Goal: Information Seeking & Learning: Compare options

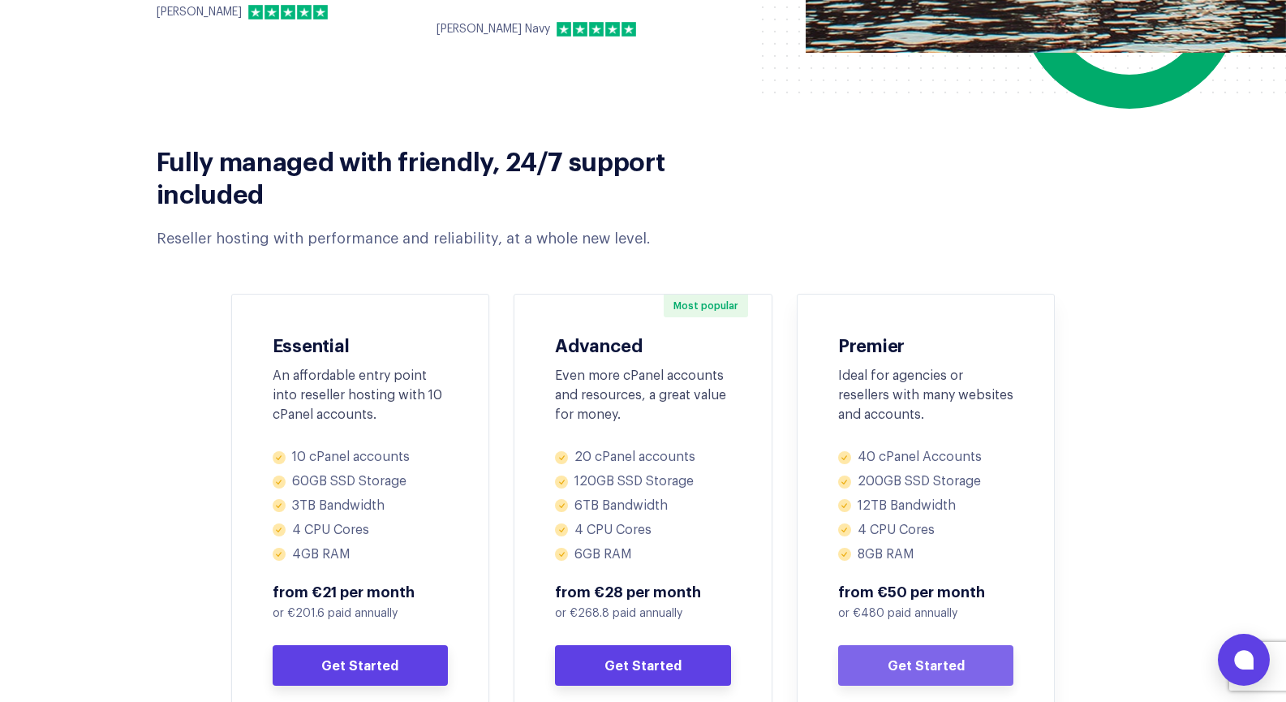
scroll to position [811, 0]
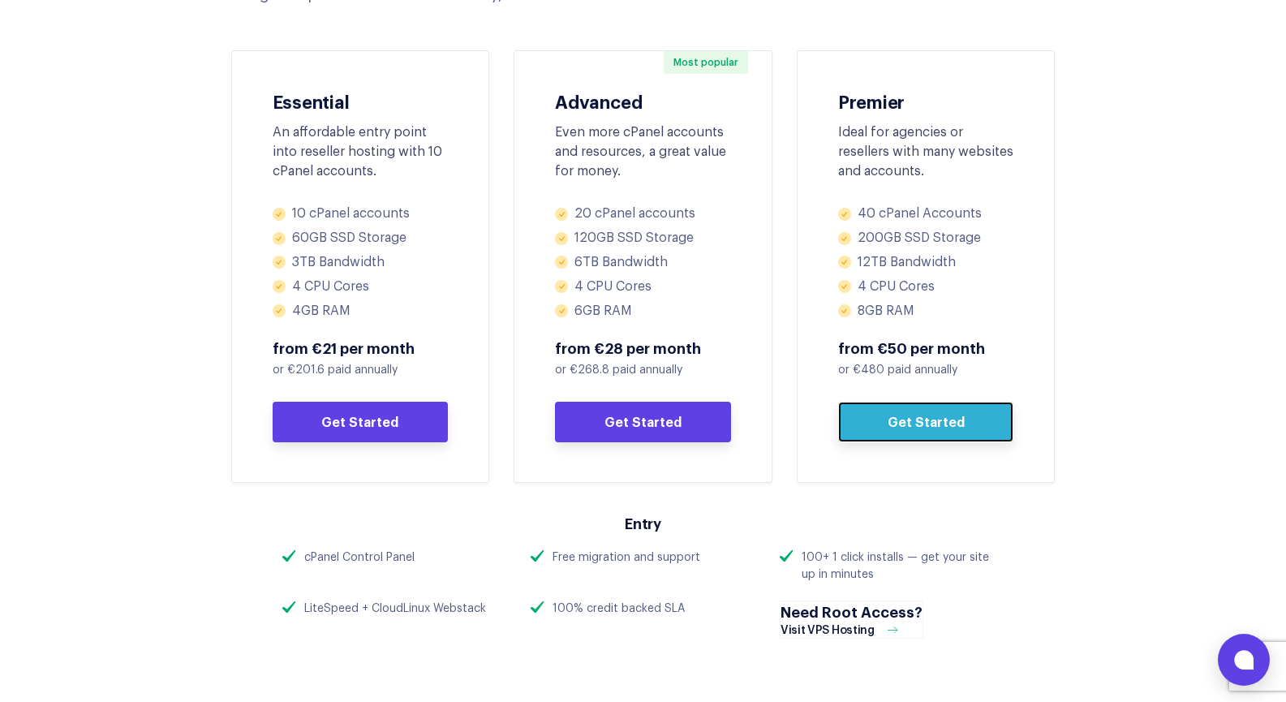
click at [951, 424] on link "Get Started" at bounding box center [926, 422] width 176 height 41
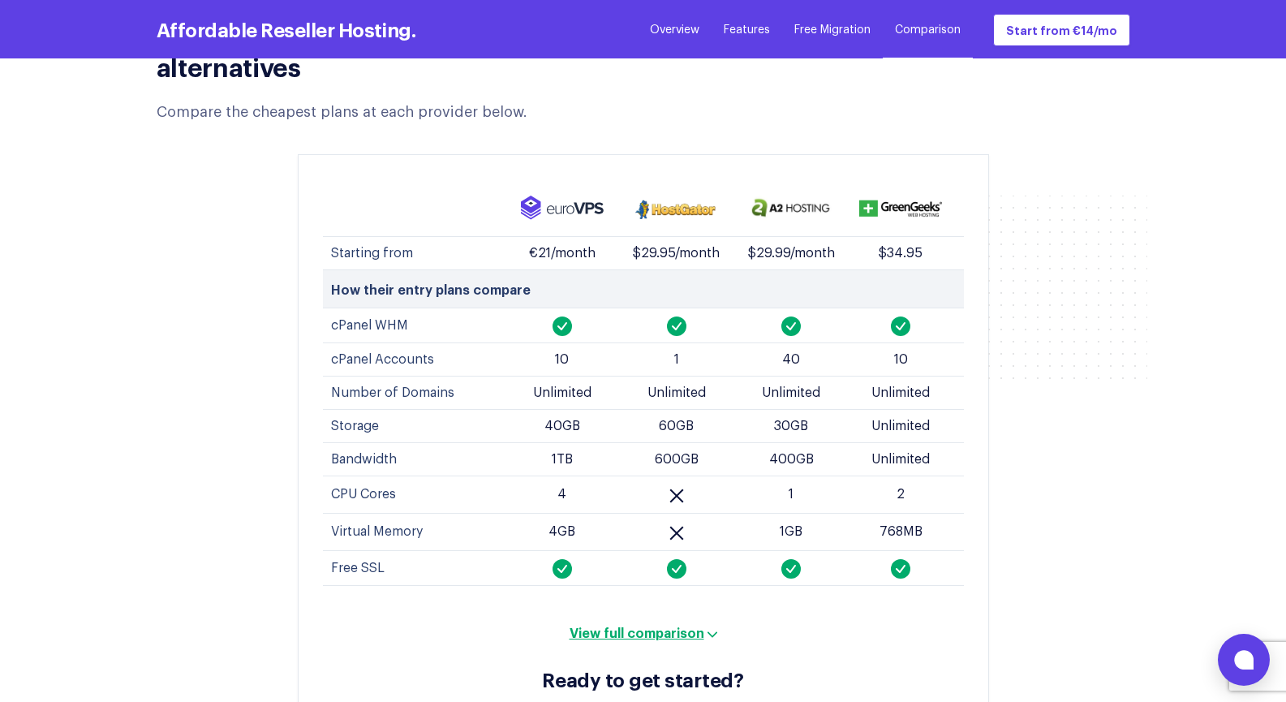
scroll to position [5935, 0]
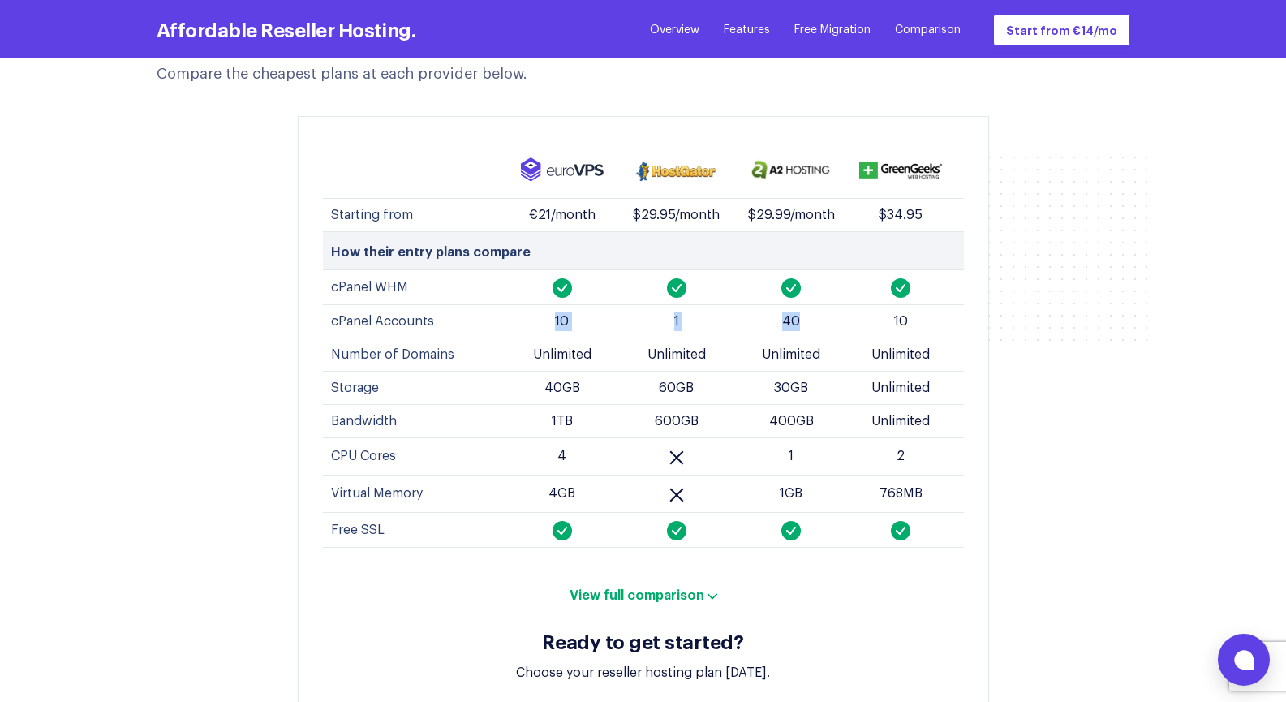
drag, startPoint x: 557, startPoint y: 284, endPoint x: 555, endPoint y: 196, distance: 88.5
click at [798, 304] on tr "cPanel Accounts 10 1 40 10" at bounding box center [643, 320] width 641 height 33
drag, startPoint x: 521, startPoint y: 183, endPoint x: 958, endPoint y: 197, distance: 437.6
click at [958, 198] on tr "Starting from €21/month $29.95/month $29.99/month $34.95" at bounding box center [643, 214] width 641 height 33
drag, startPoint x: 635, startPoint y: 329, endPoint x: 849, endPoint y: 323, distance: 213.5
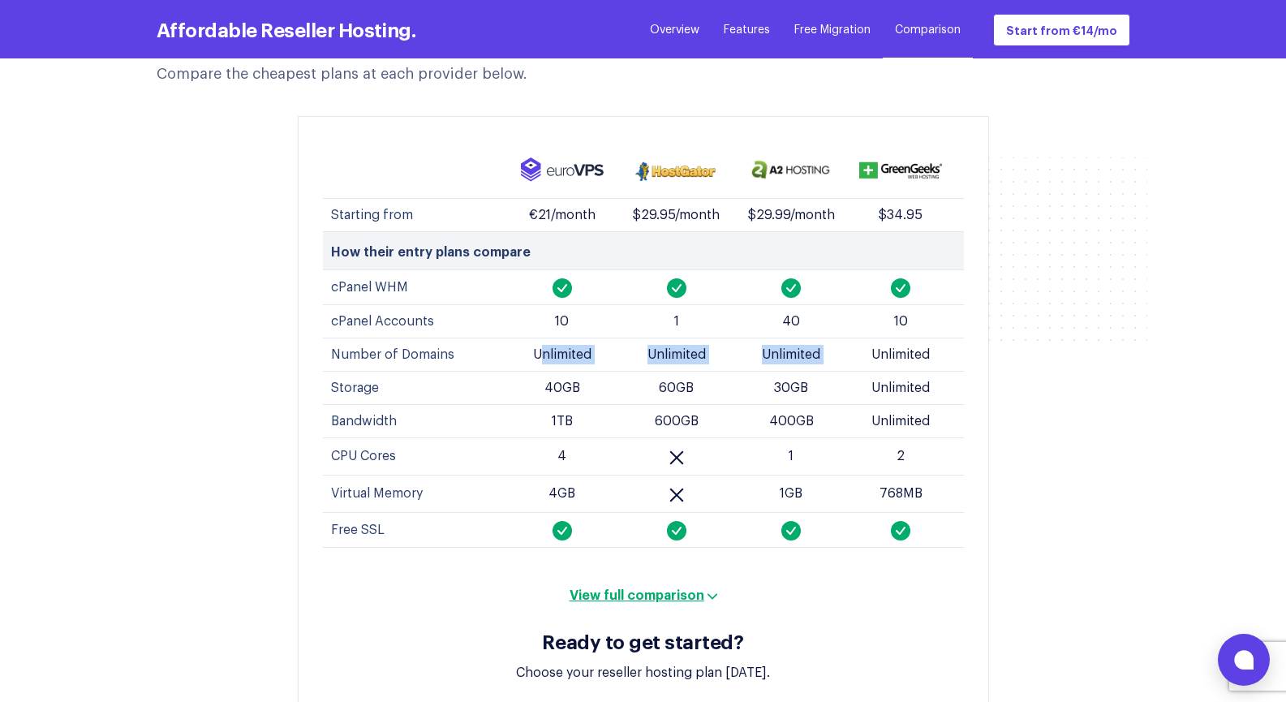
click at [849, 338] on tr "Number of Domains Unlimited Unlimited Unlimited Unlimited" at bounding box center [643, 354] width 641 height 33
drag, startPoint x: 770, startPoint y: 385, endPoint x: 873, endPoint y: 397, distance: 103.7
click at [827, 404] on td "400GB" at bounding box center [791, 420] width 114 height 33
drag, startPoint x: 544, startPoint y: 425, endPoint x: 725, endPoint y: 420, distance: 181.0
click at [598, 437] on td "4" at bounding box center [562, 455] width 114 height 37
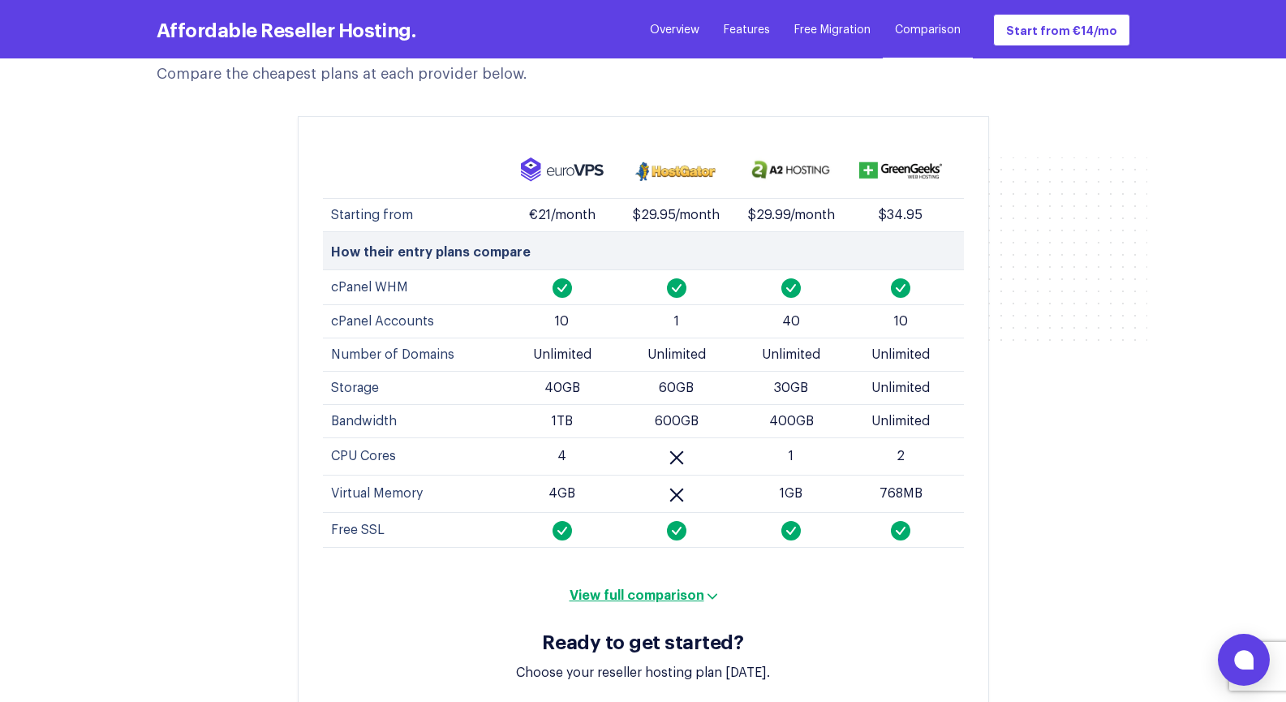
drag, startPoint x: 781, startPoint y: 420, endPoint x: 800, endPoint y: 424, distance: 18.9
click at [801, 437] on td "1" at bounding box center [791, 455] width 114 height 37
drag, startPoint x: 534, startPoint y: 456, endPoint x: 599, endPoint y: 453, distance: 65.0
click at [595, 475] on td "4GB" at bounding box center [562, 493] width 114 height 37
click at [809, 475] on td "1GB" at bounding box center [791, 493] width 114 height 37
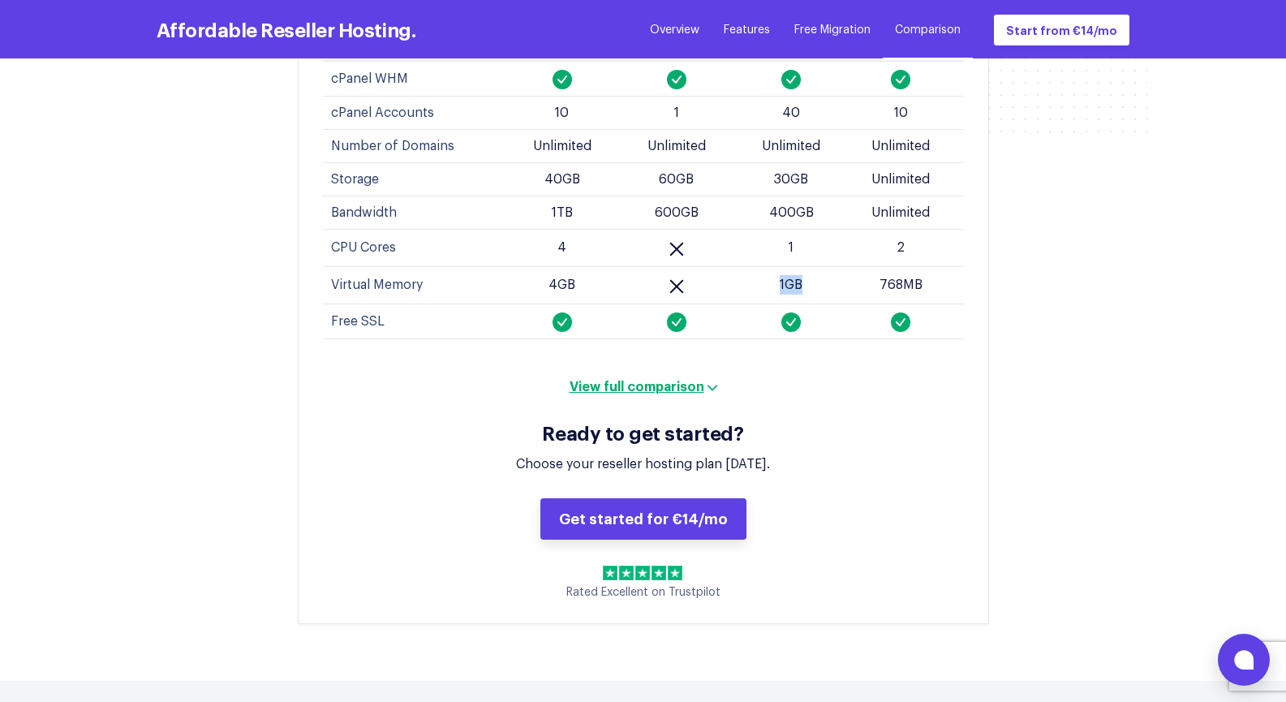
scroll to position [6179, 0]
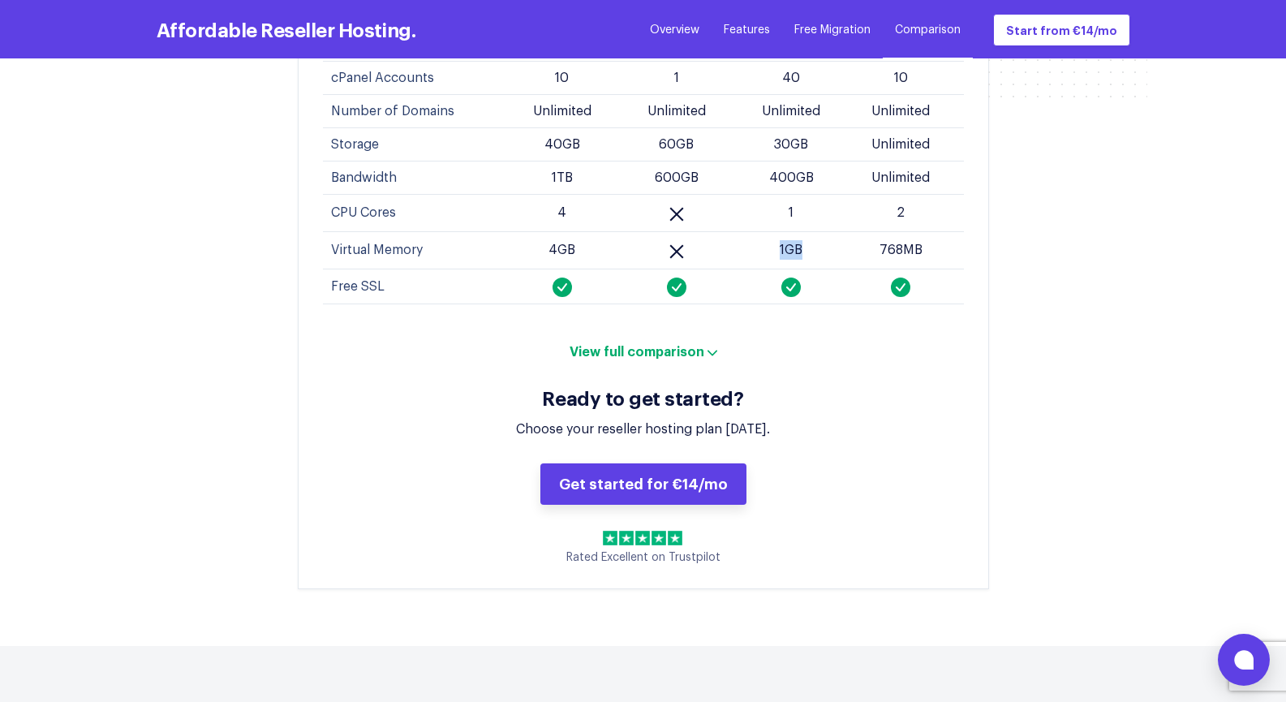
click at [679, 342] on button "View full comparison" at bounding box center [643, 350] width 157 height 16
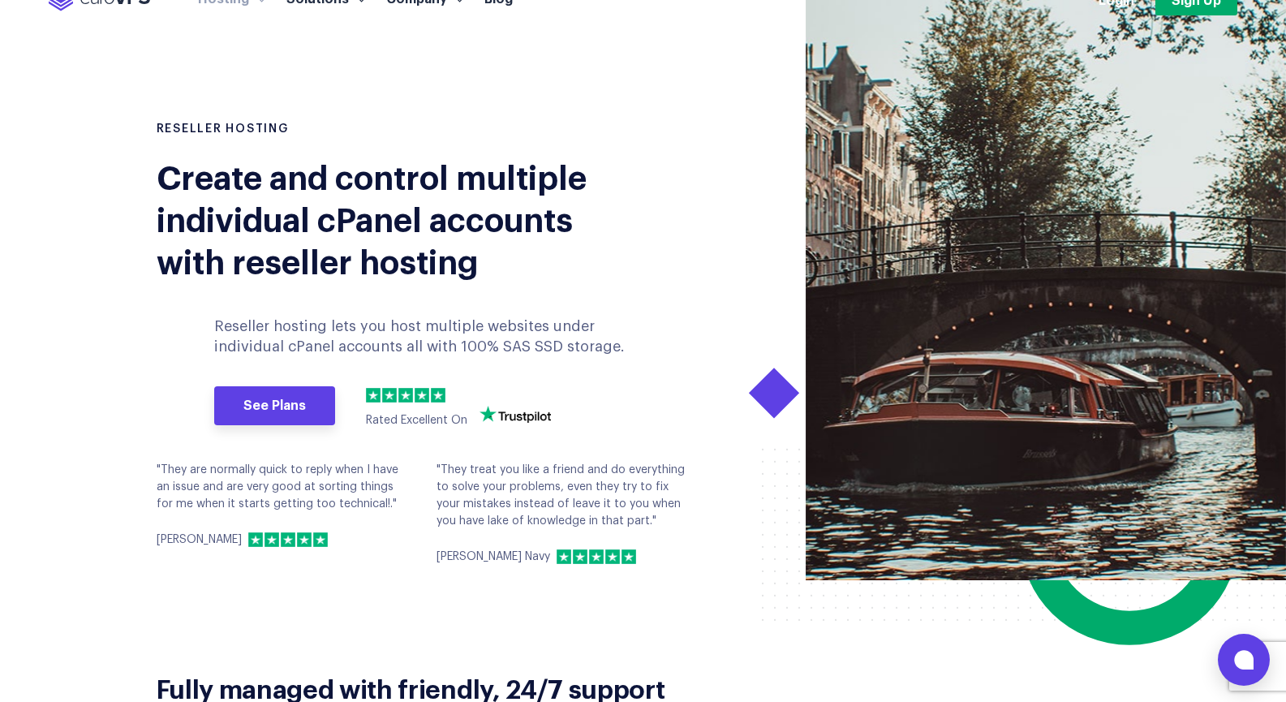
scroll to position [0, 0]
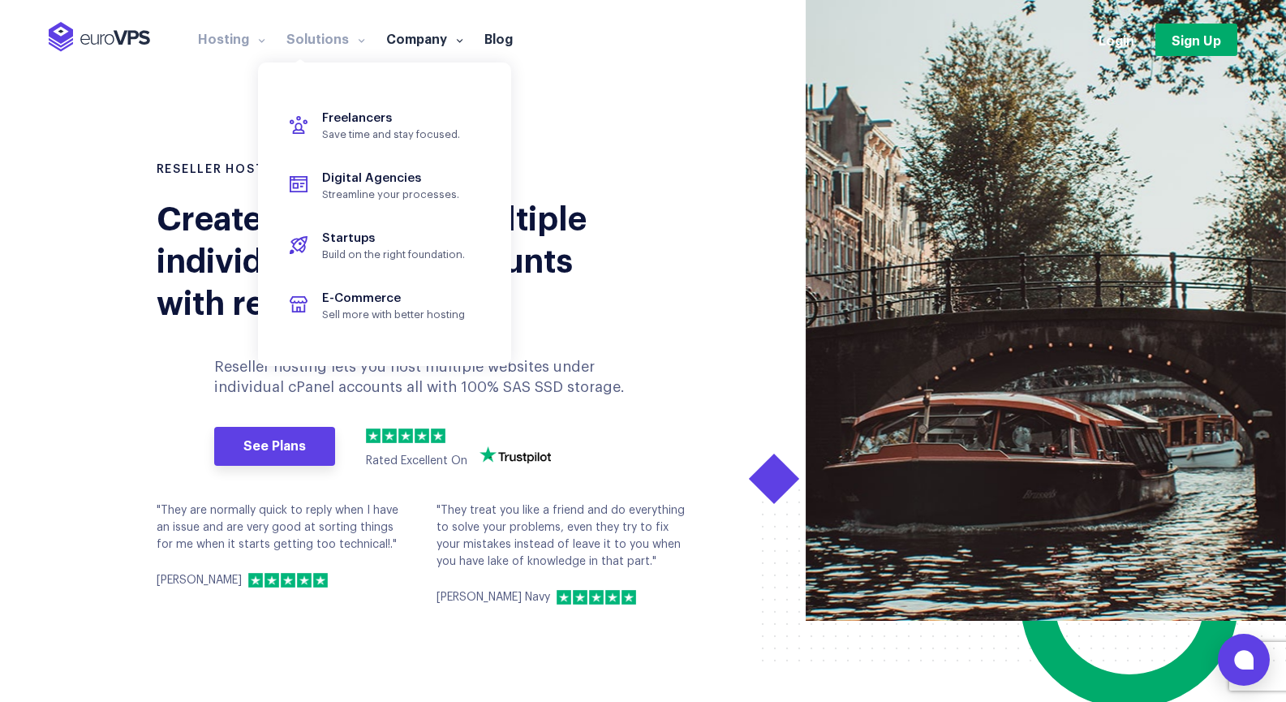
click at [339, 41] on link "Solutions" at bounding box center [326, 38] width 100 height 16
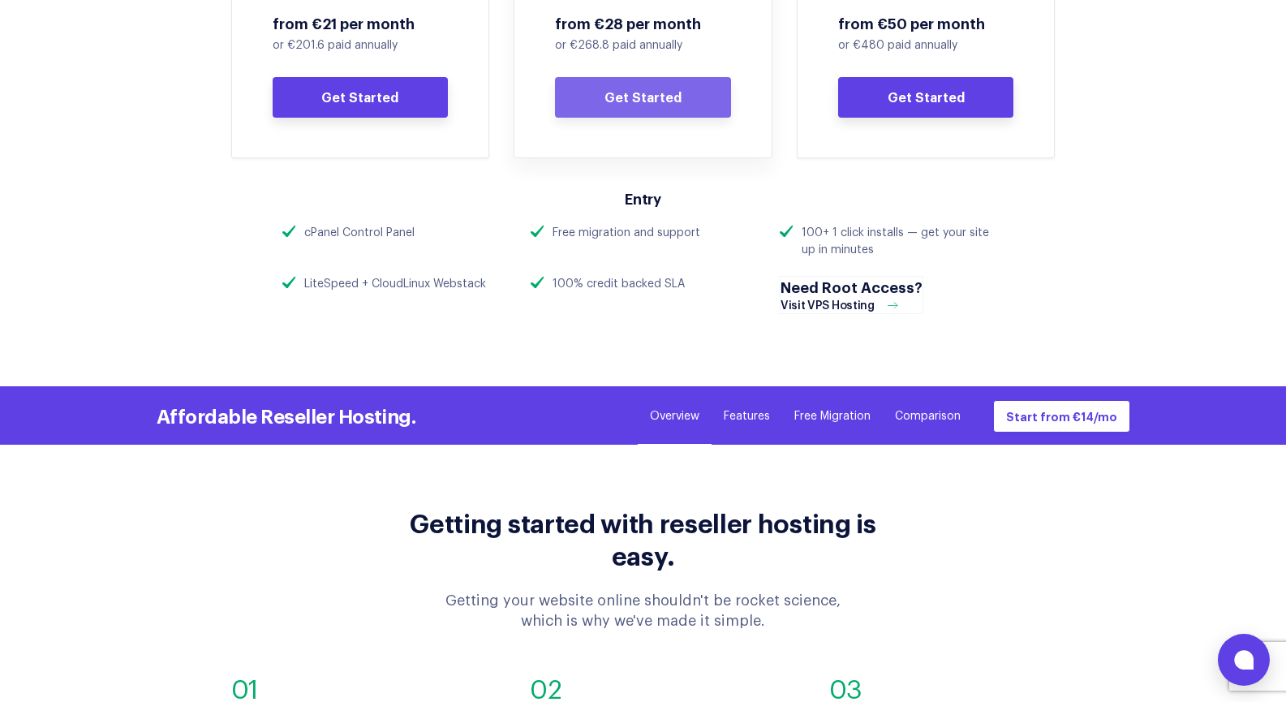
scroll to position [811, 0]
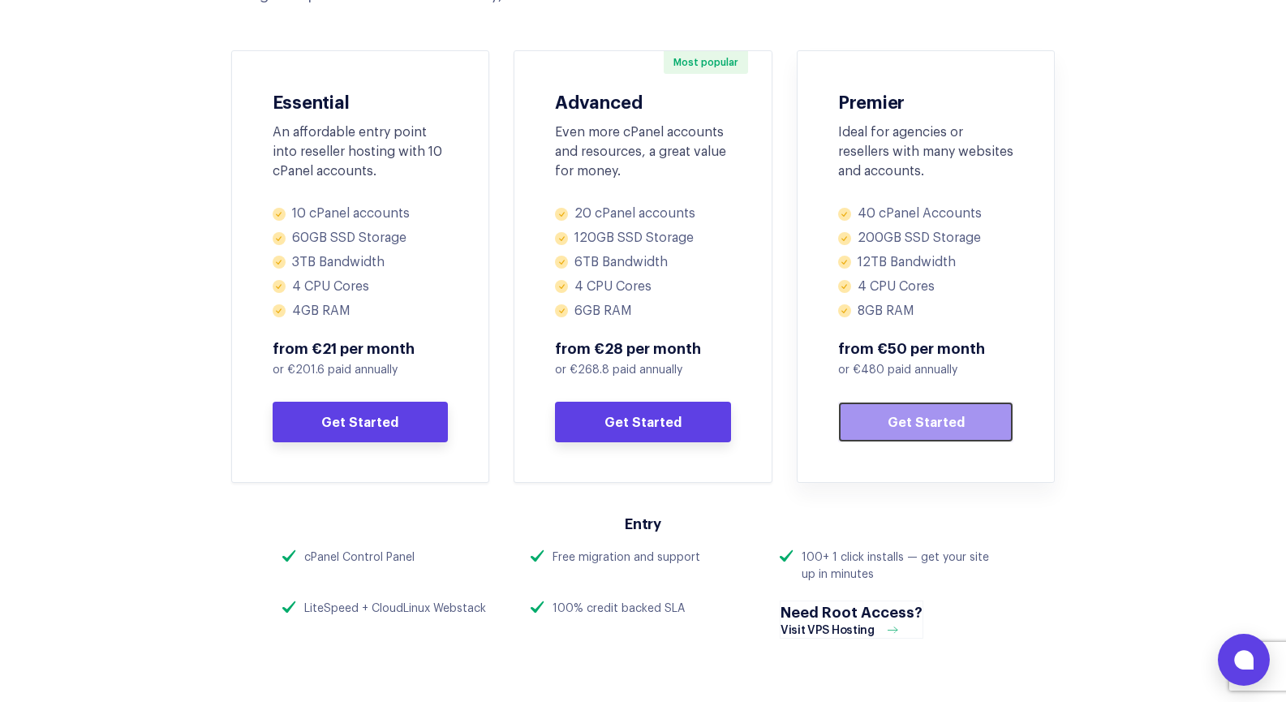
click at [939, 431] on link "Get Started" at bounding box center [926, 422] width 176 height 41
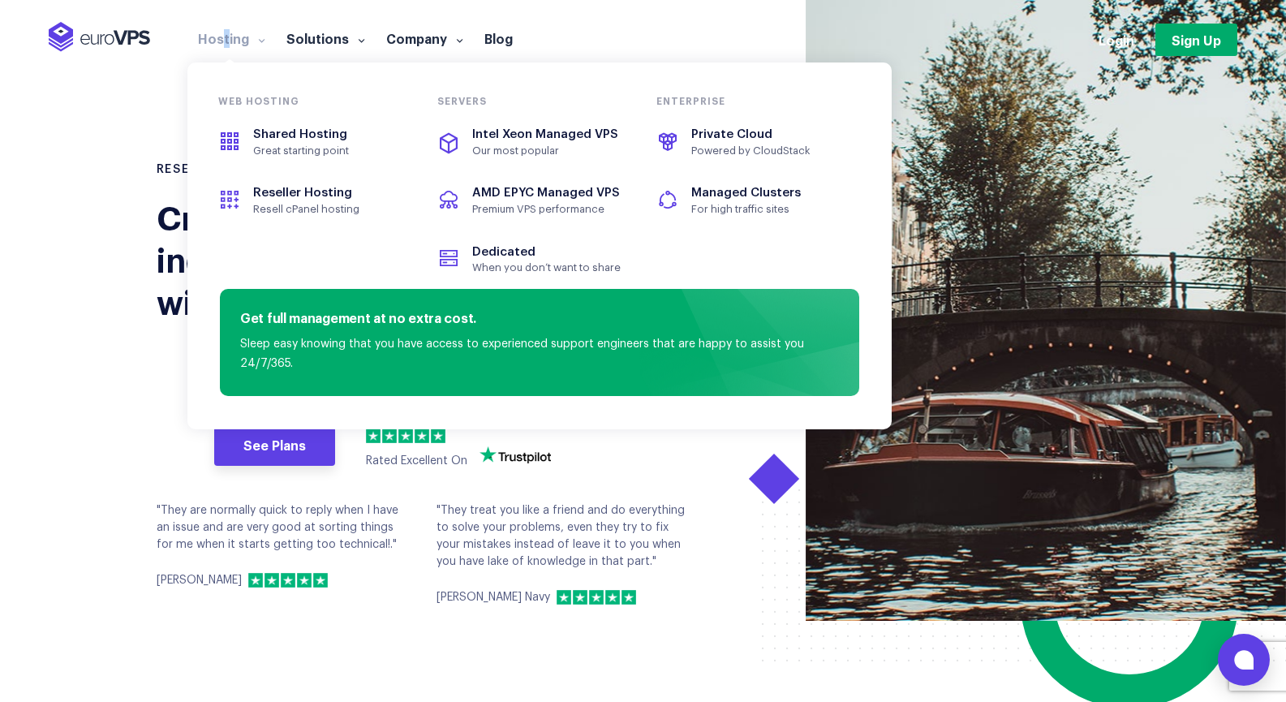
click at [225, 41] on link "Hosting" at bounding box center [231, 38] width 88 height 16
click at [295, 194] on span "Reseller Hosting" at bounding box center [302, 193] width 99 height 12
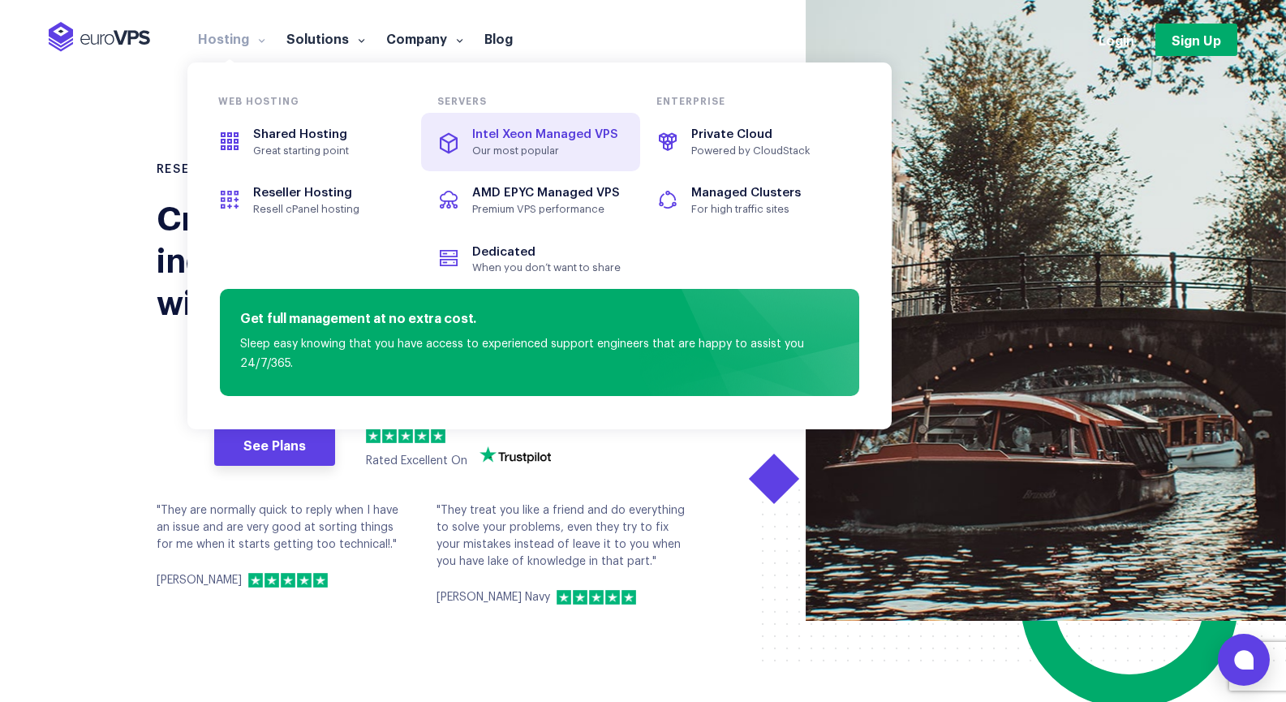
click at [537, 144] on span "Intel Xeon Managed VPS" at bounding box center [531, 135] width 182 height 19
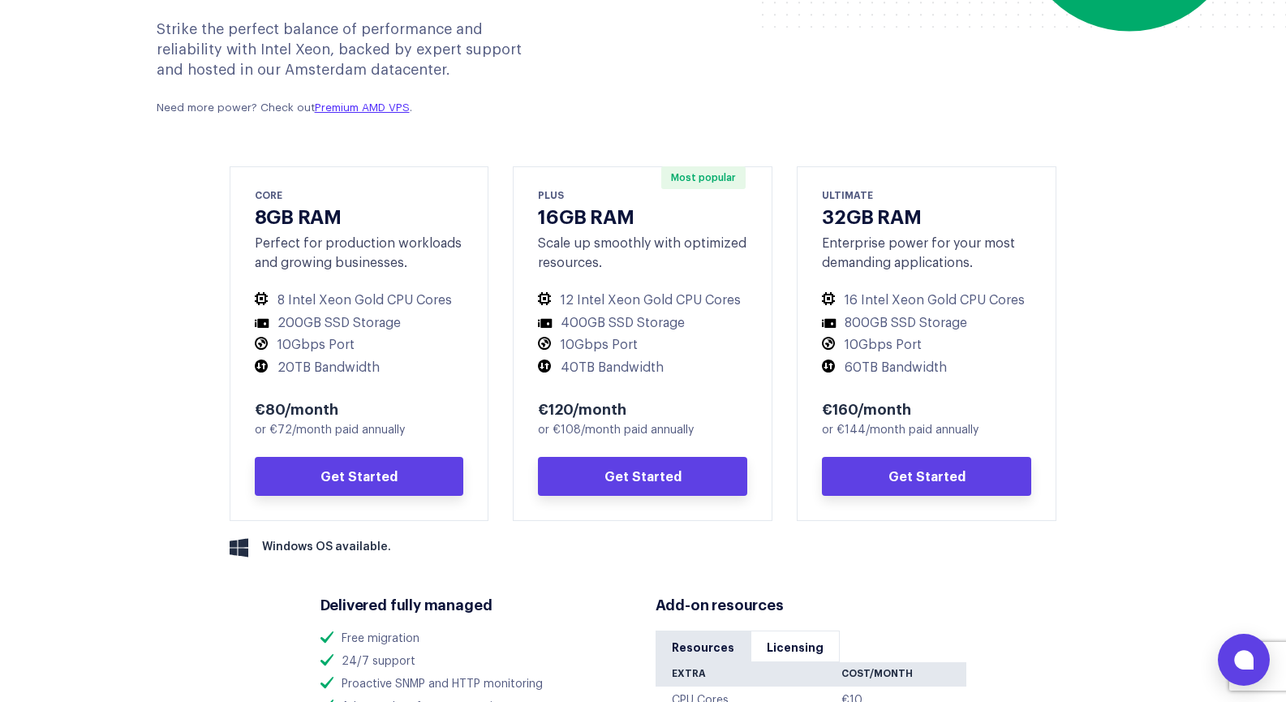
scroll to position [811, 0]
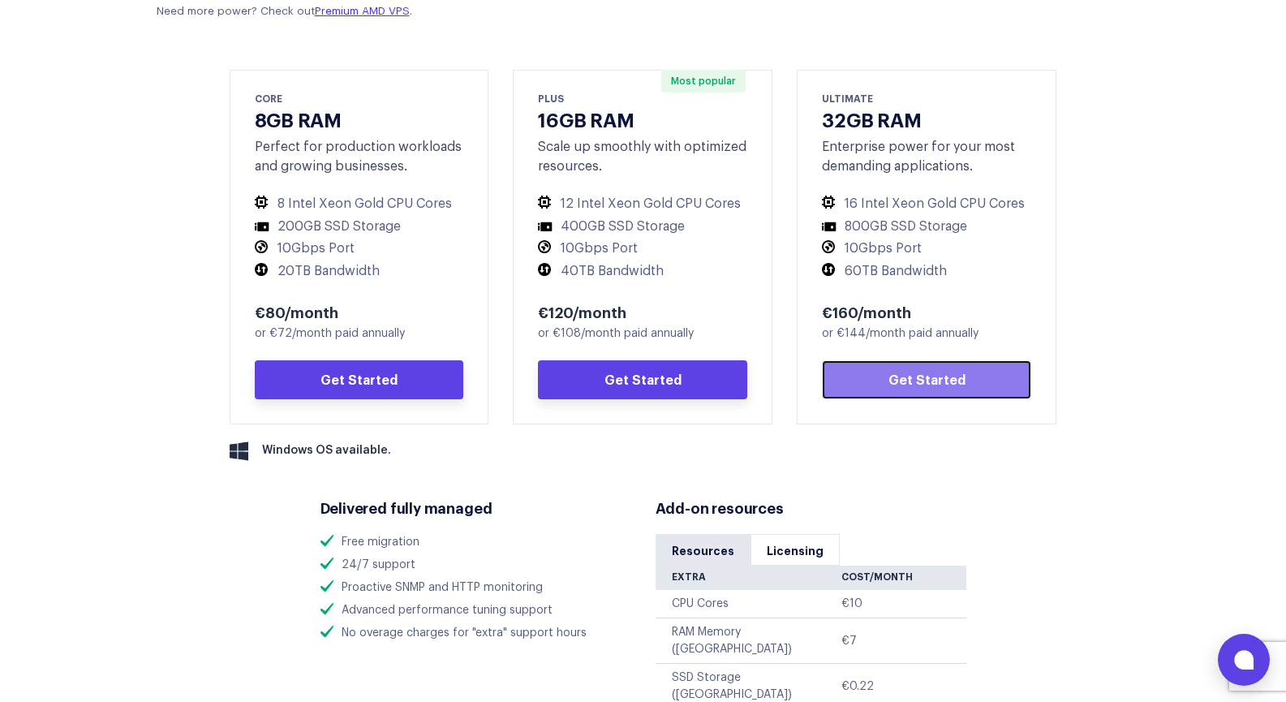
click at [945, 377] on link "Get Started" at bounding box center [926, 379] width 209 height 39
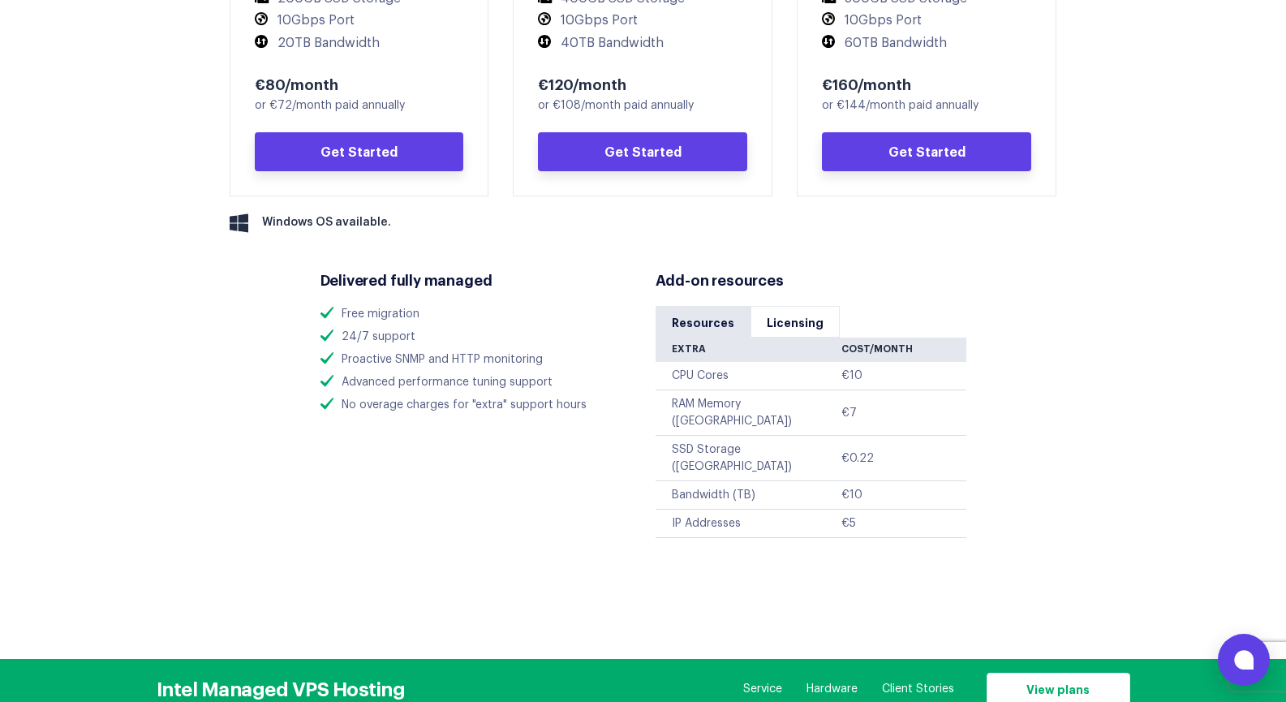
scroll to position [1055, 0]
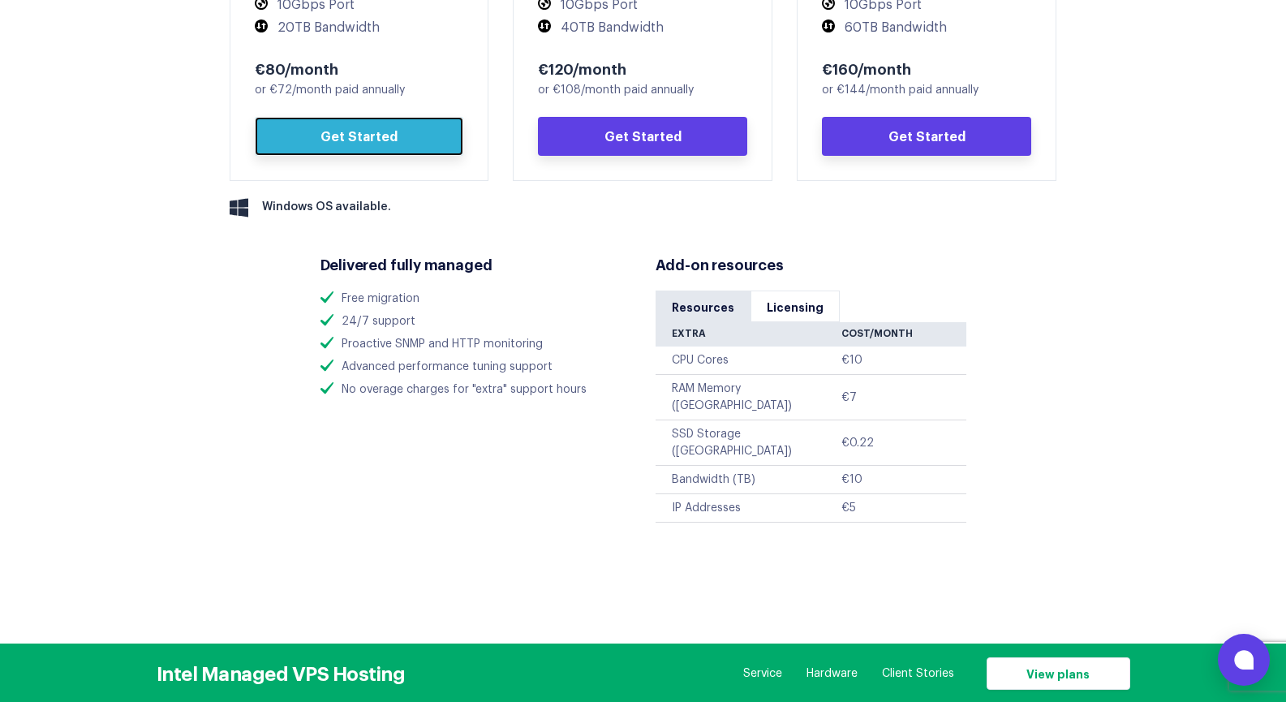
click at [359, 131] on link "Get Started" at bounding box center [359, 136] width 209 height 39
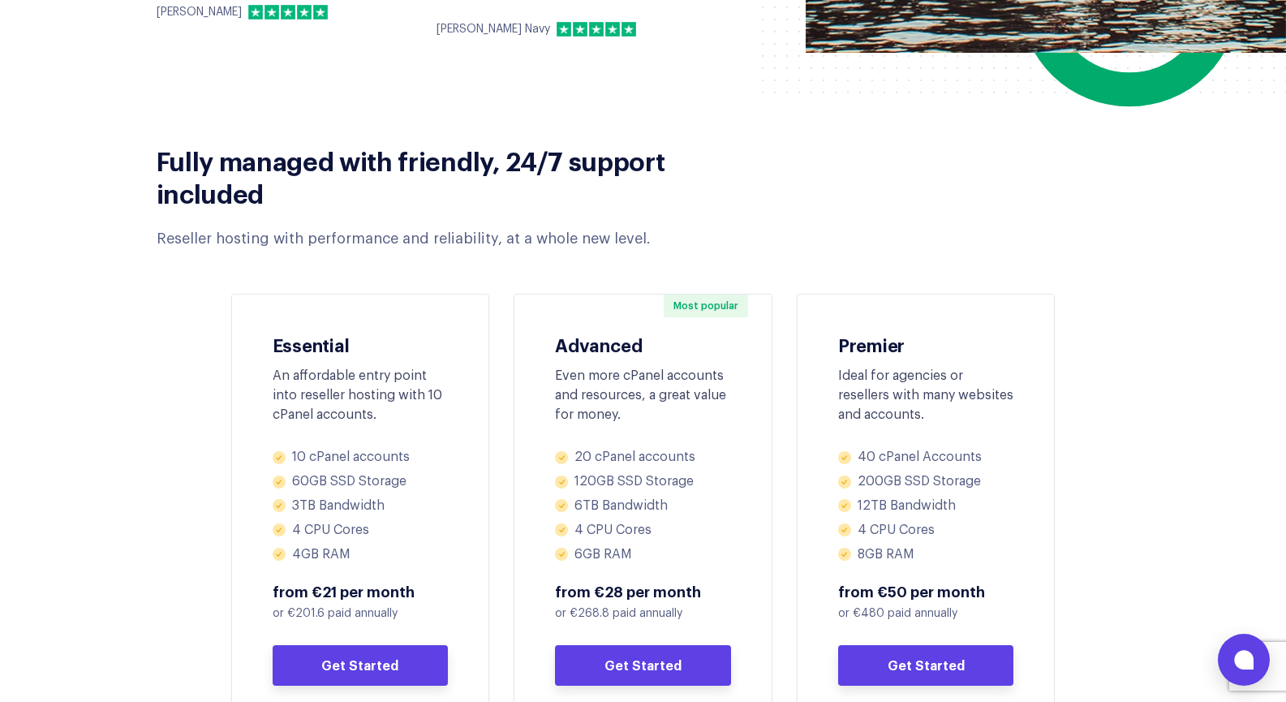
scroll to position [893, 0]
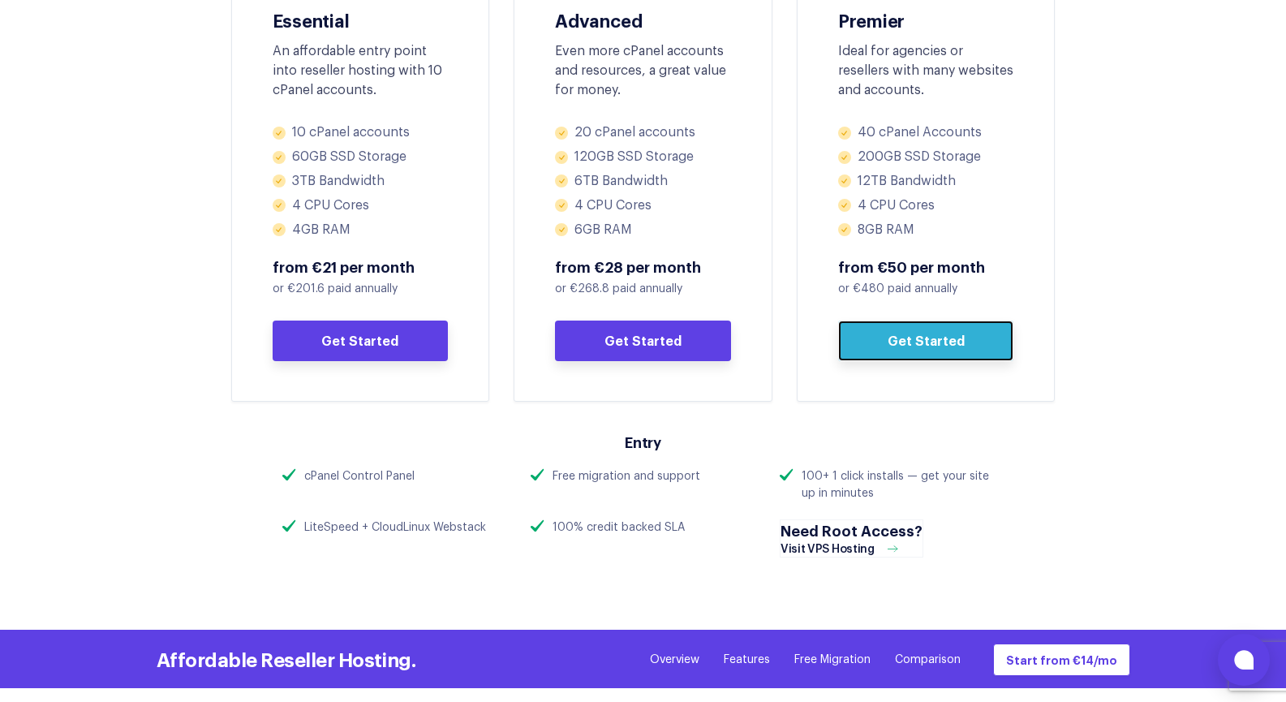
drag, startPoint x: 918, startPoint y: 352, endPoint x: 1094, endPoint y: 351, distance: 176.1
click at [918, 352] on link "Get Started" at bounding box center [926, 341] width 176 height 41
drag, startPoint x: 297, startPoint y: 474, endPoint x: 441, endPoint y: 477, distance: 144.5
click at [441, 477] on div "cPanel Control Panel" at bounding box center [394, 476] width 225 height 17
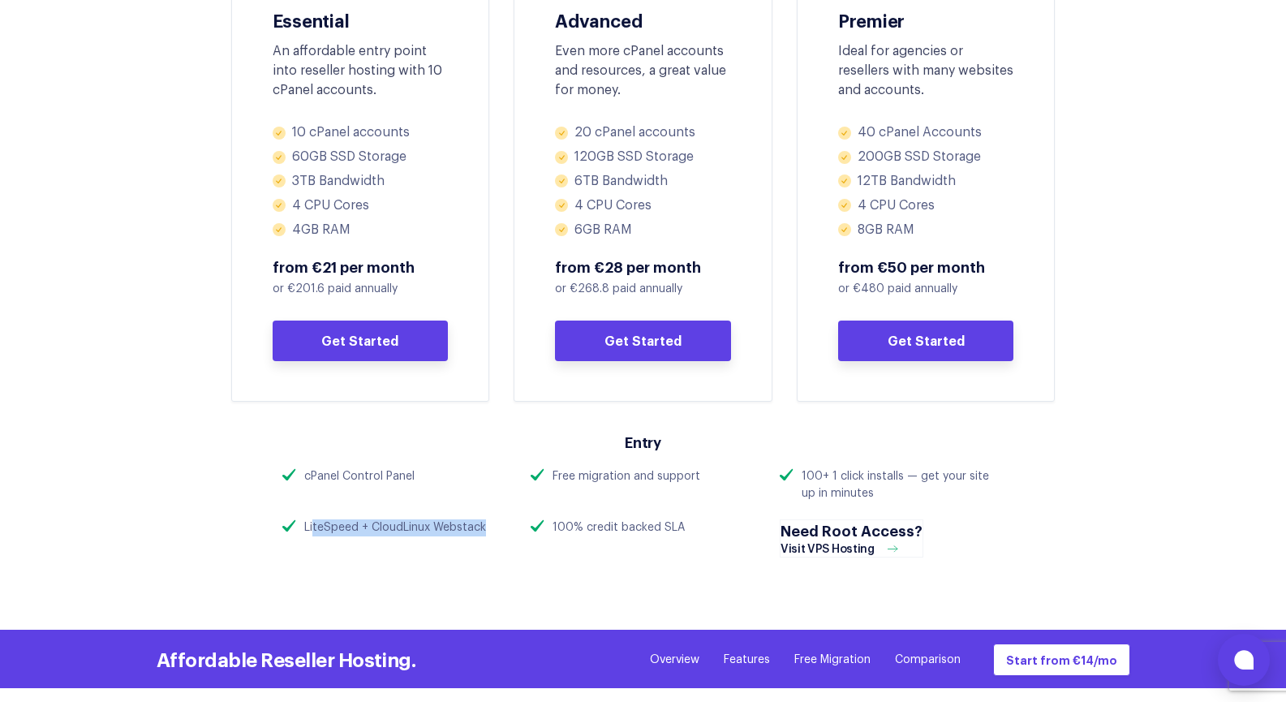
drag, startPoint x: 312, startPoint y: 527, endPoint x: 495, endPoint y: 533, distance: 182.7
click at [495, 533] on div "LiteSpeed + CloudLinux Webstack" at bounding box center [394, 527] width 225 height 17
drag, startPoint x: 802, startPoint y: 476, endPoint x: 1017, endPoint y: 493, distance: 215.7
click at [1017, 493] on div "Entry cPanel Control Panel Free migration and support 100+ 1 click installs — g…" at bounding box center [643, 495] width 771 height 158
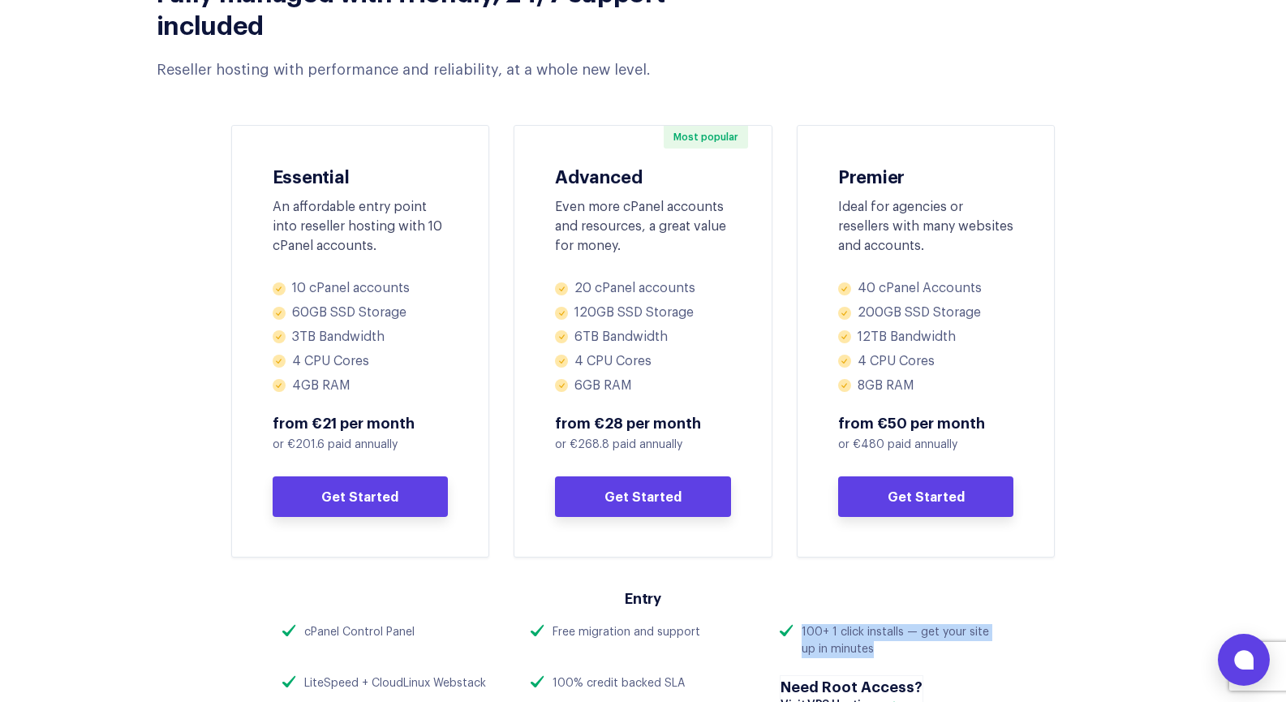
scroll to position [794, 0]
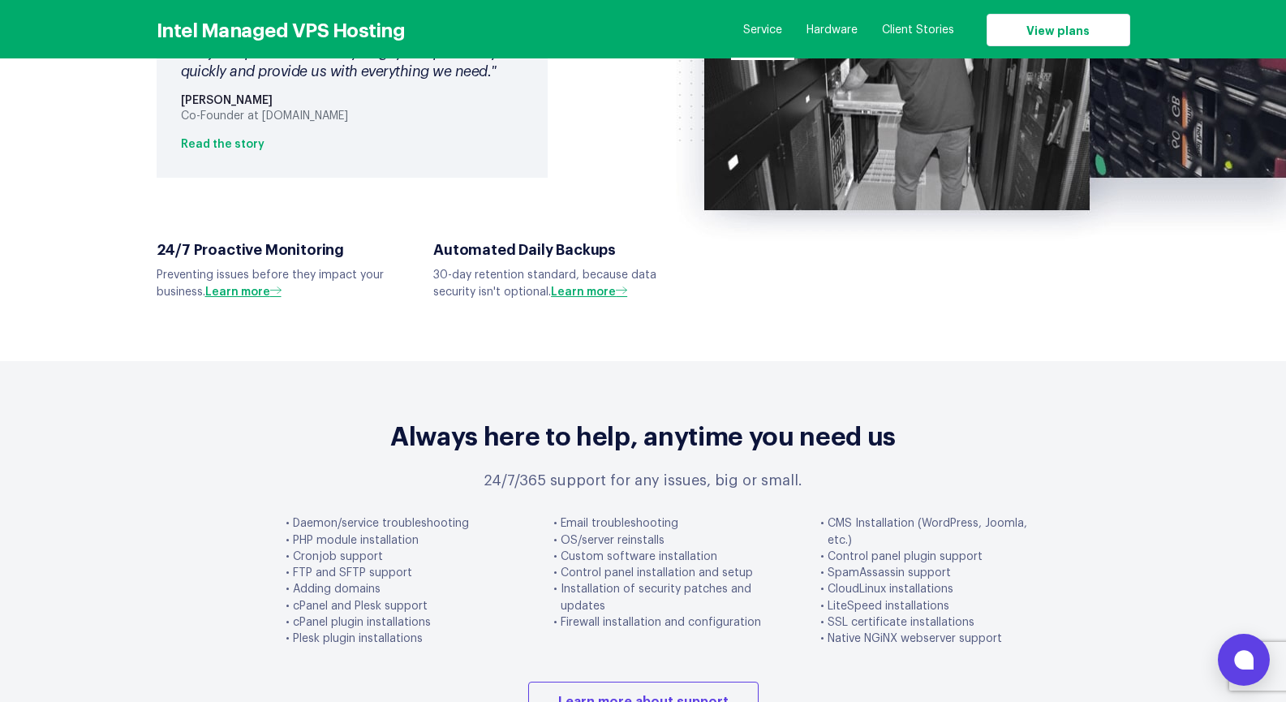
scroll to position [3733, 0]
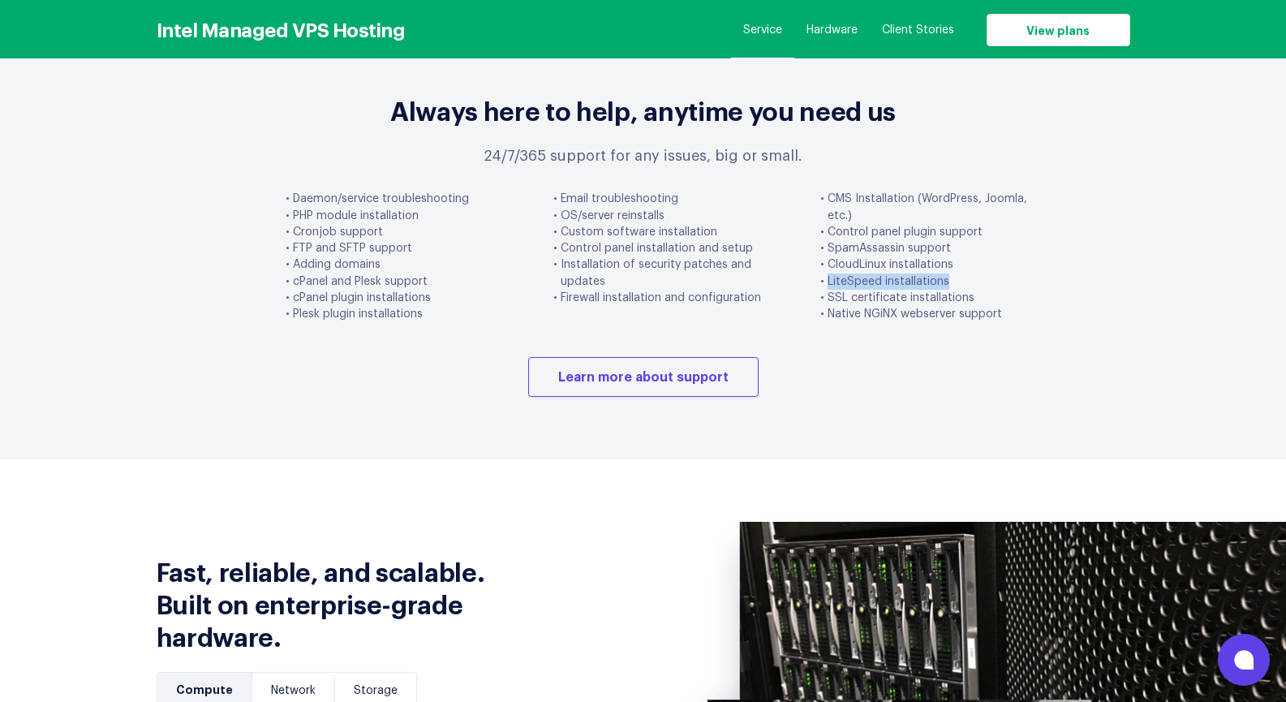
drag, startPoint x: 825, startPoint y: 234, endPoint x: 984, endPoint y: 231, distance: 159.1
click at [984, 273] on li "LiteSpeed installations" at bounding box center [926, 281] width 211 height 16
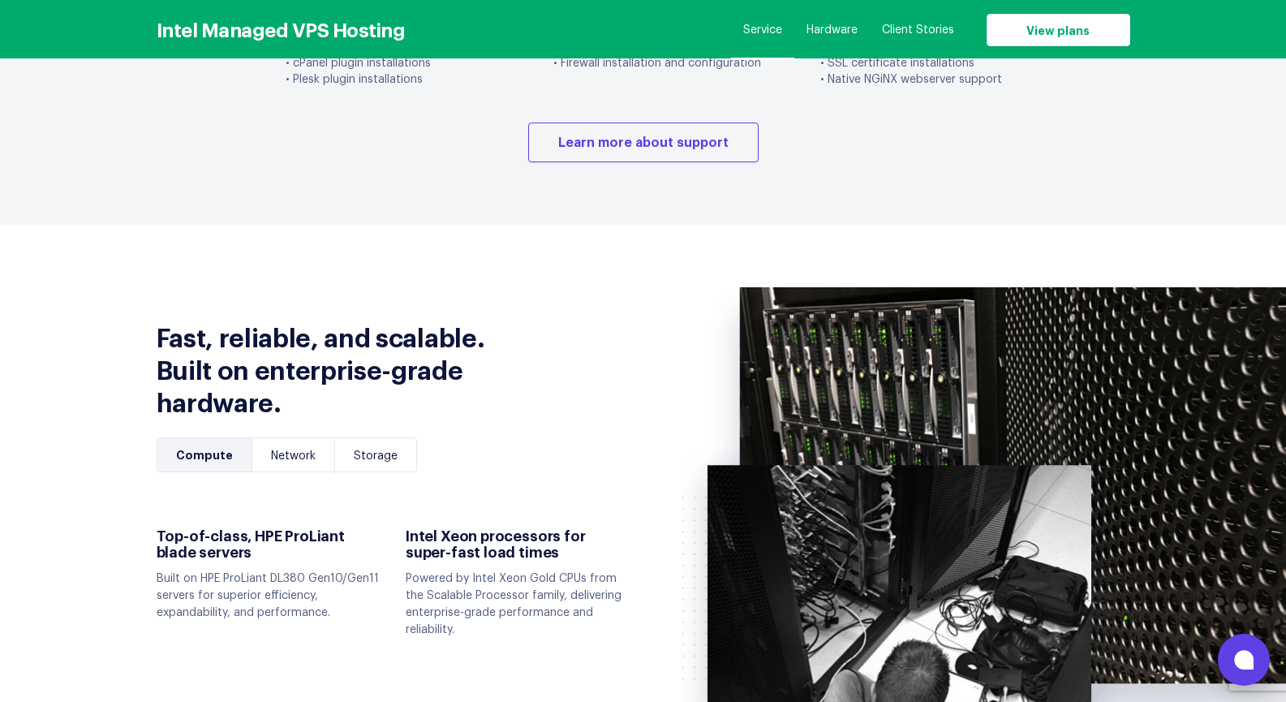
scroll to position [4057, 0]
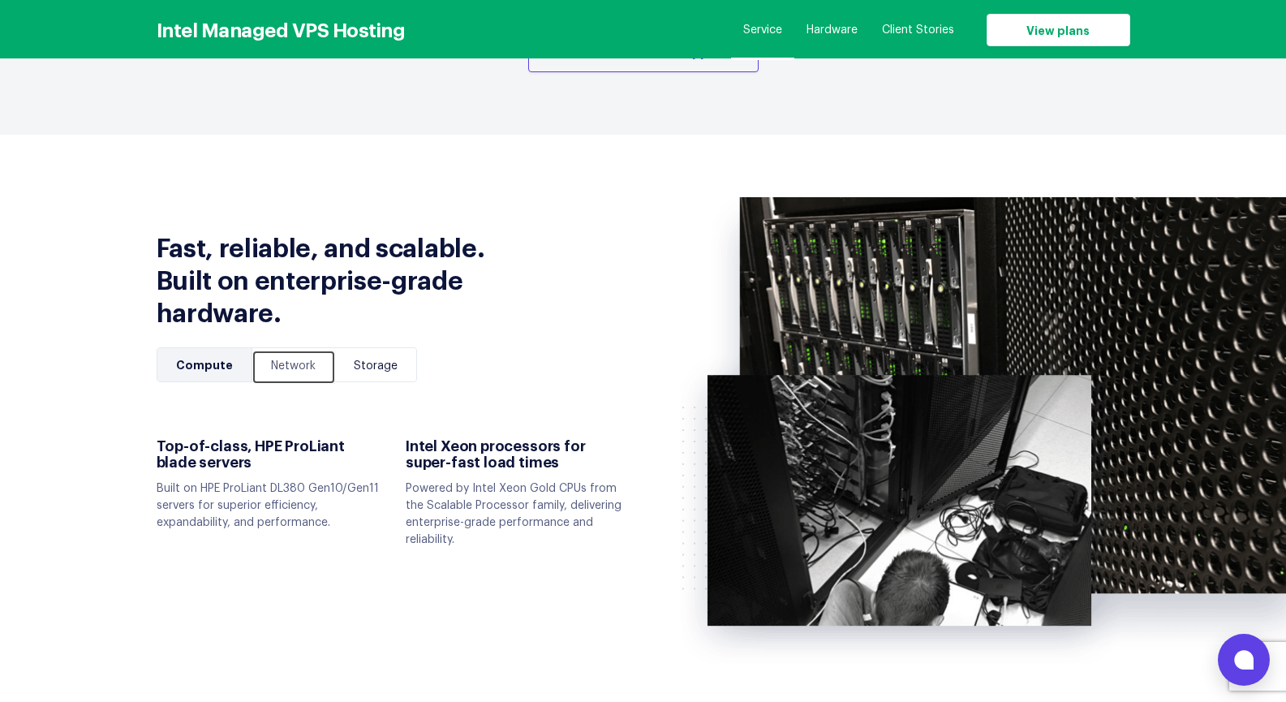
click at [286, 351] on link "Network" at bounding box center [293, 367] width 83 height 33
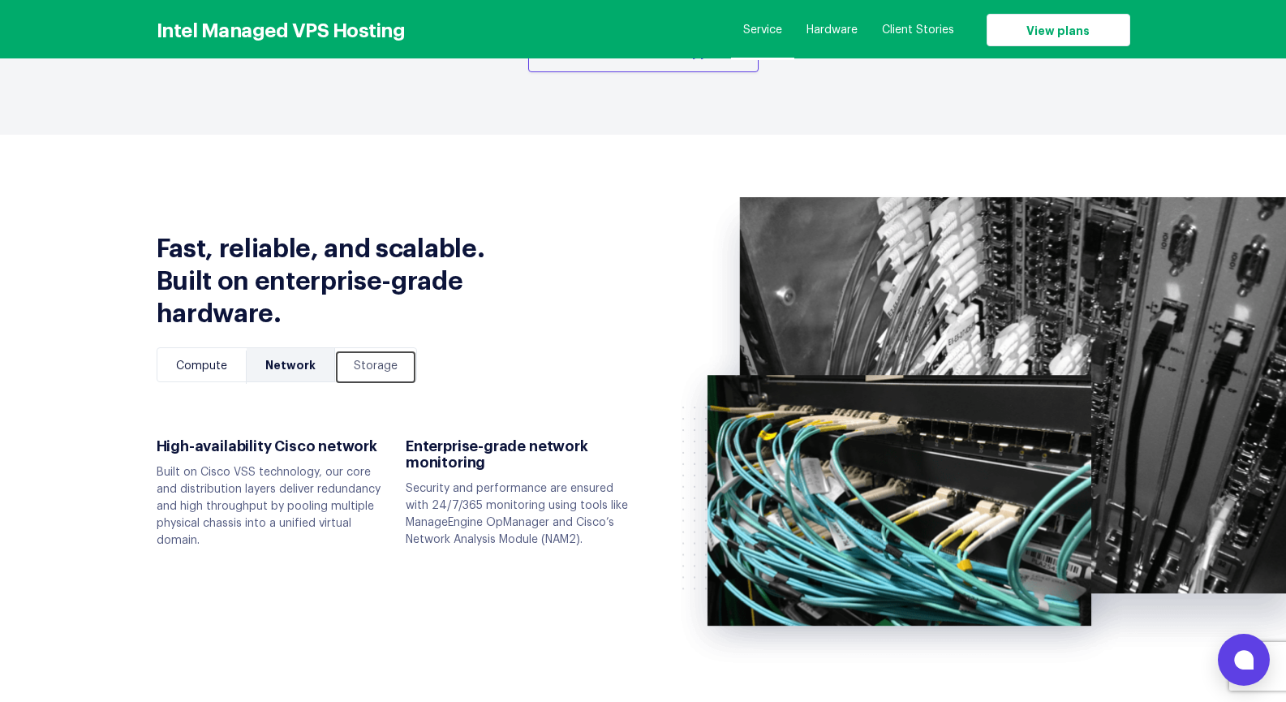
click at [384, 351] on link "Storage" at bounding box center [375, 367] width 81 height 33
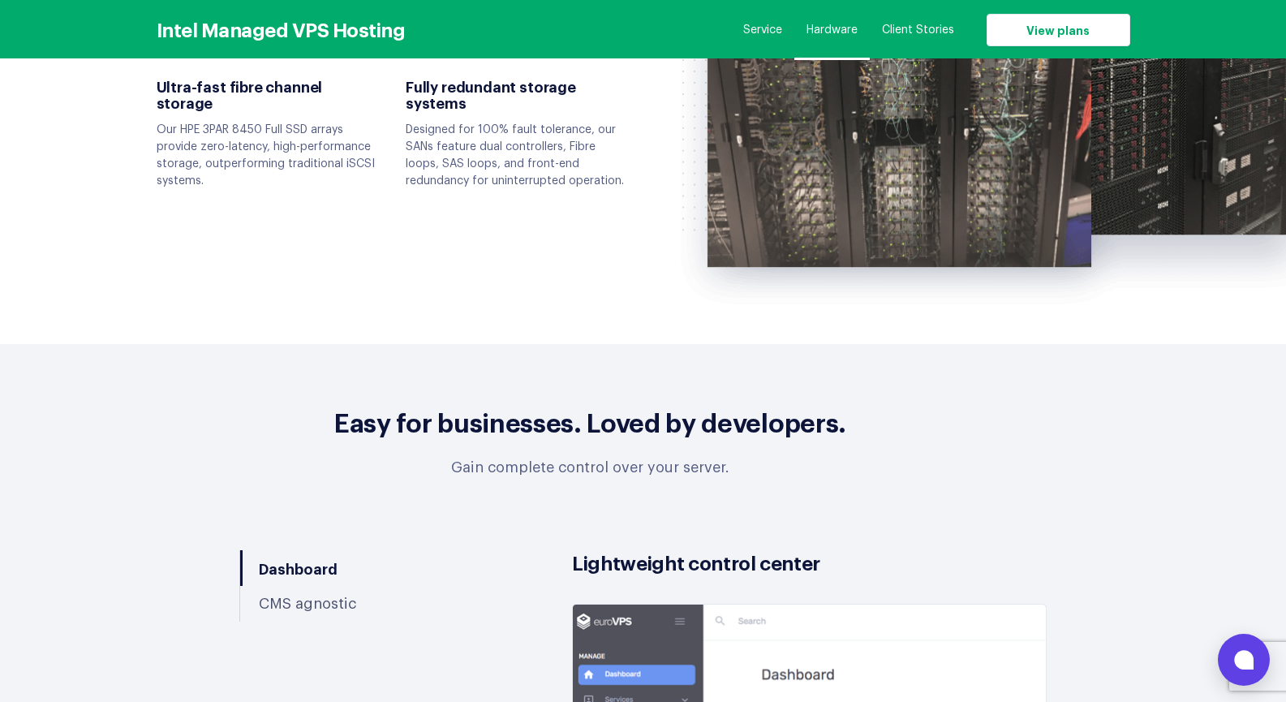
scroll to position [4625, 0]
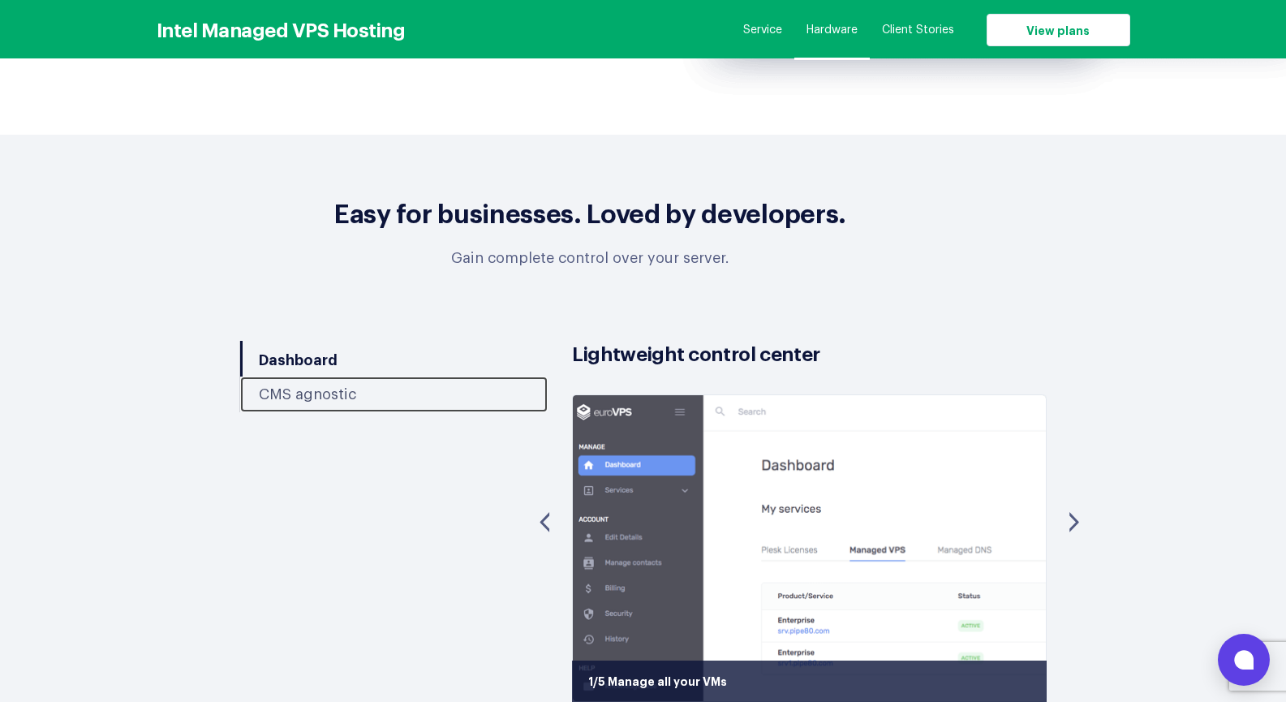
click at [312, 377] on link "CMS agnostic" at bounding box center [394, 395] width 308 height 36
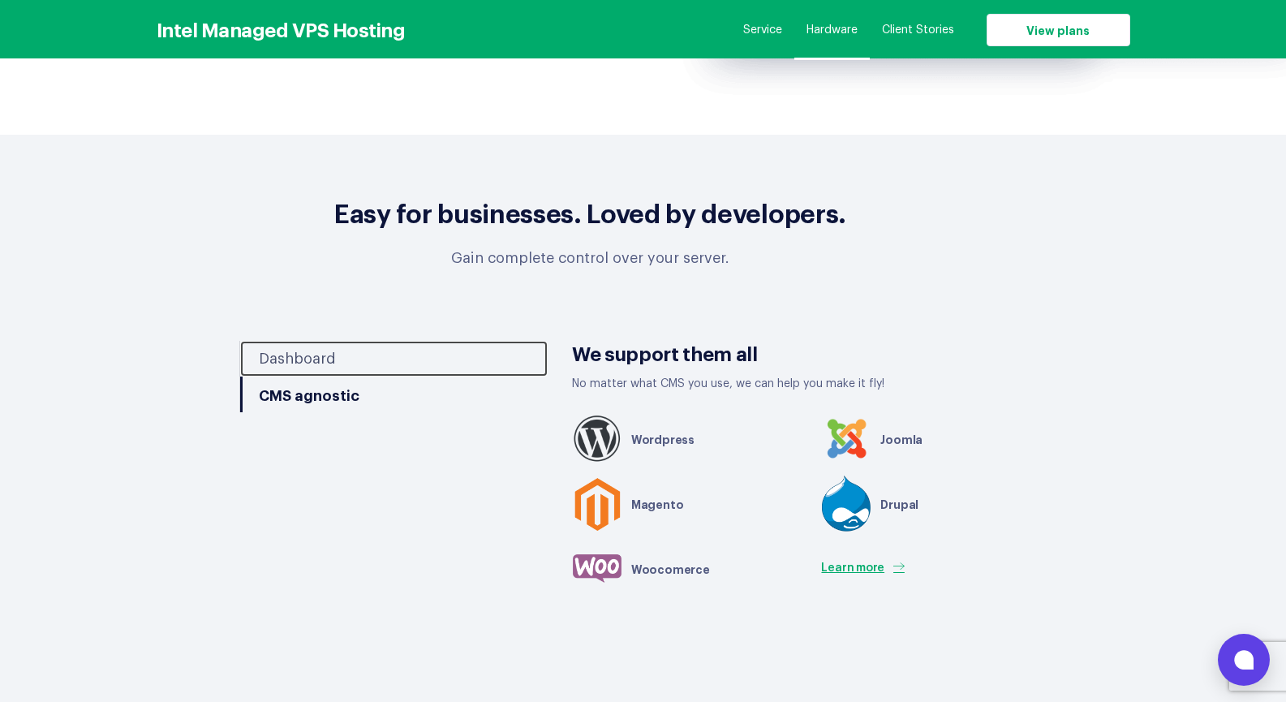
click at [314, 341] on link "Dashboard" at bounding box center [394, 359] width 308 height 36
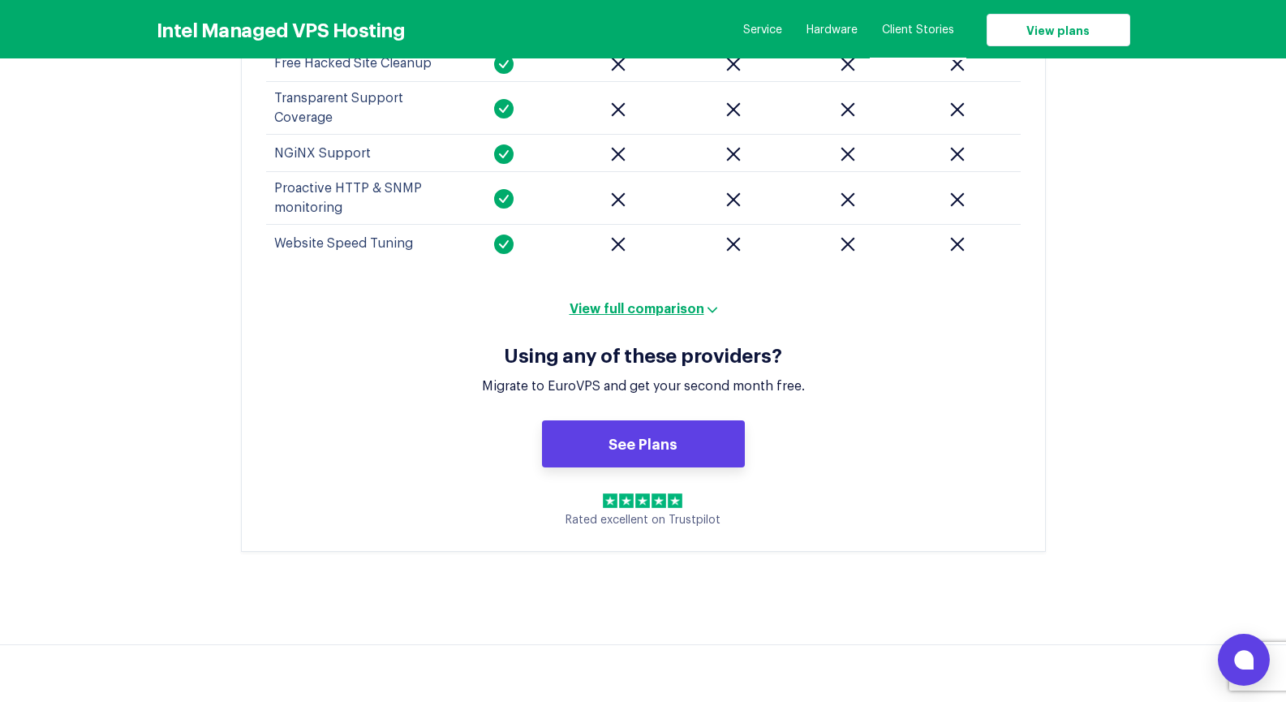
scroll to position [6816, 0]
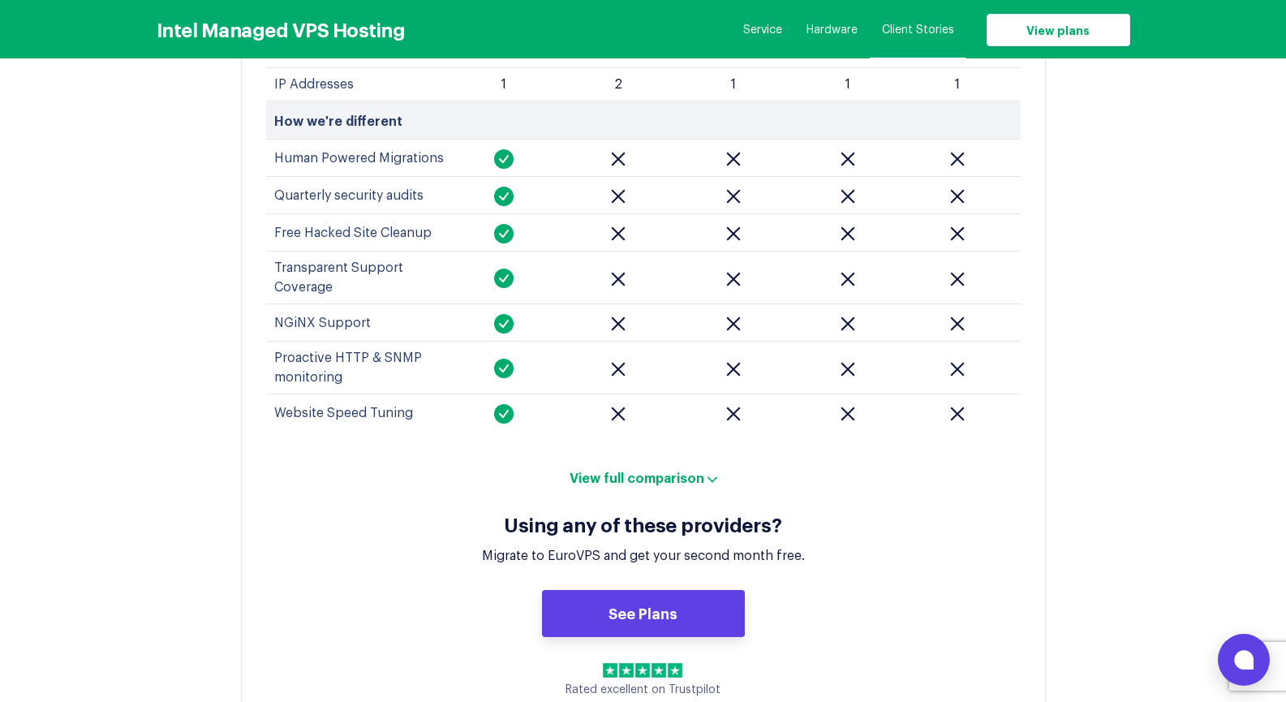
click at [699, 469] on button "View full comparison" at bounding box center [643, 477] width 157 height 16
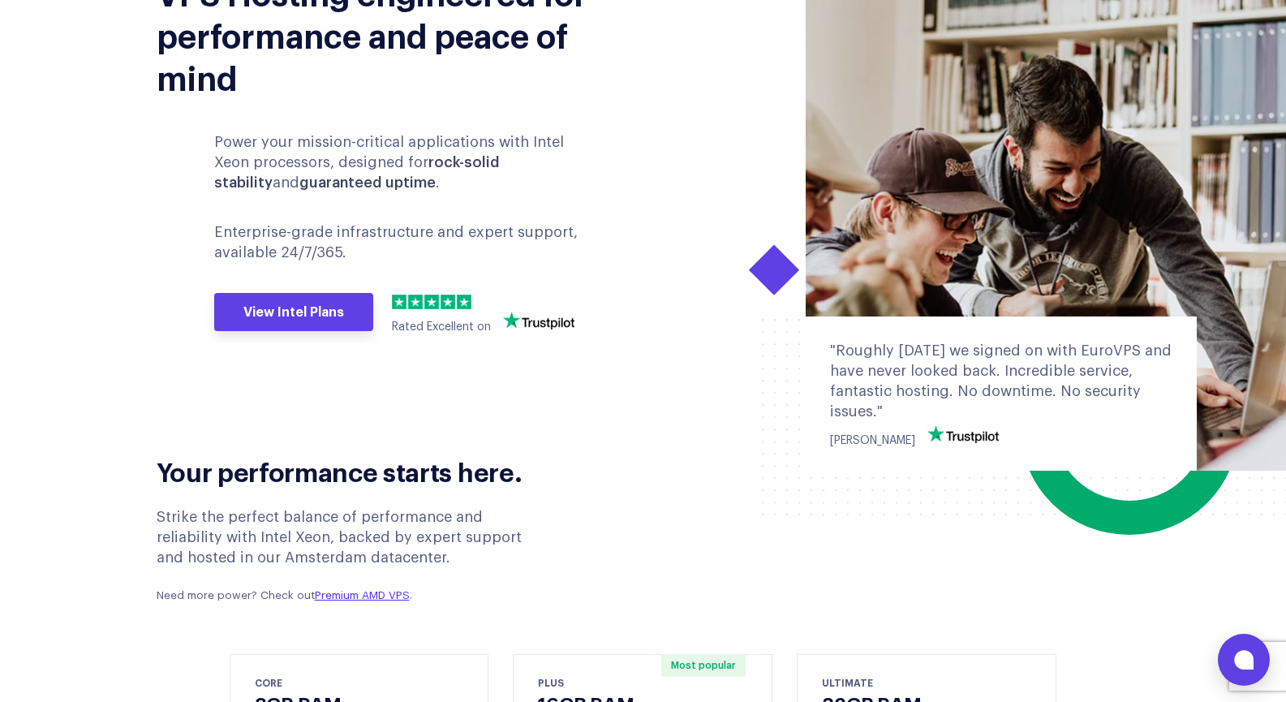
scroll to position [0, 0]
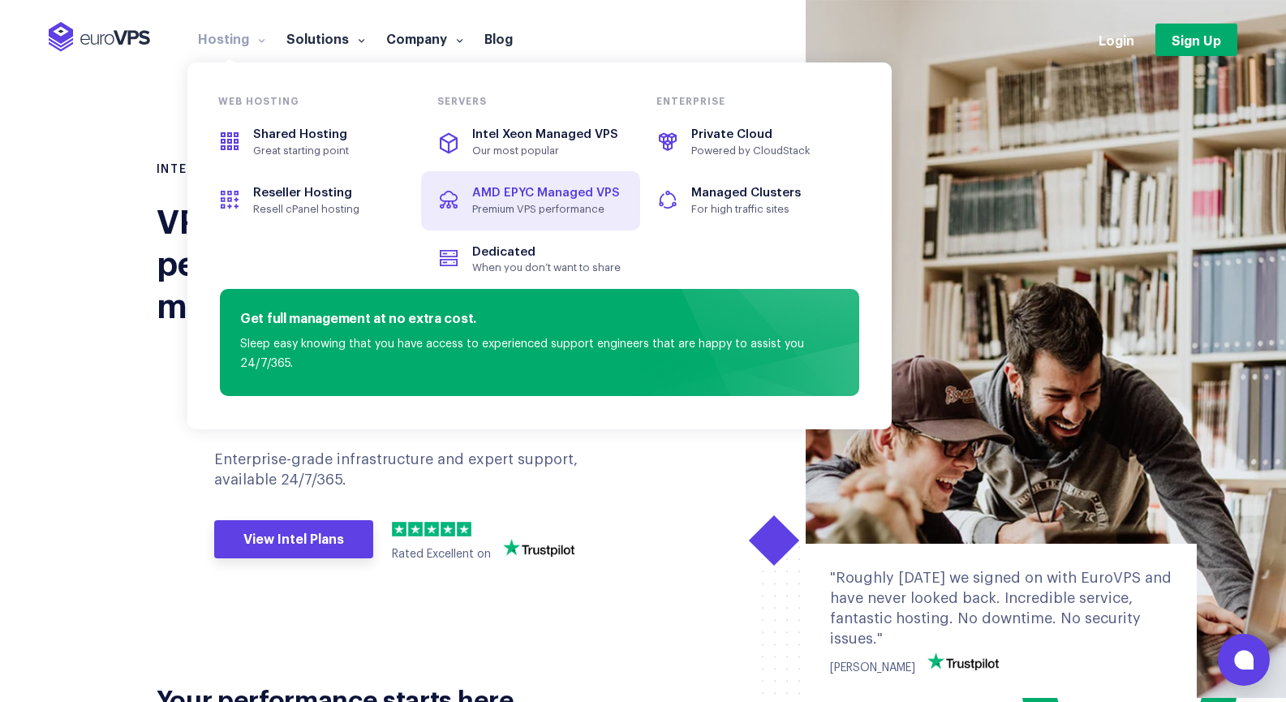
click at [559, 206] on span "Premium VPS performance" at bounding box center [546, 209] width 149 height 13
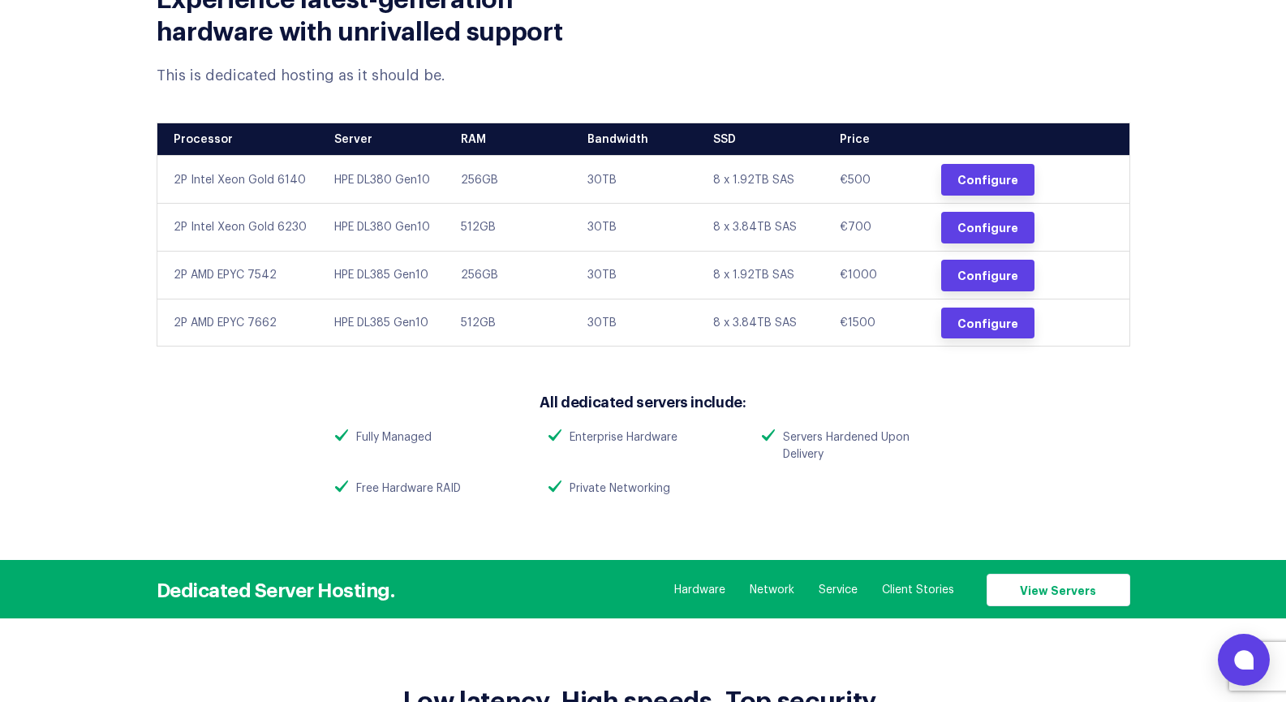
scroll to position [649, 0]
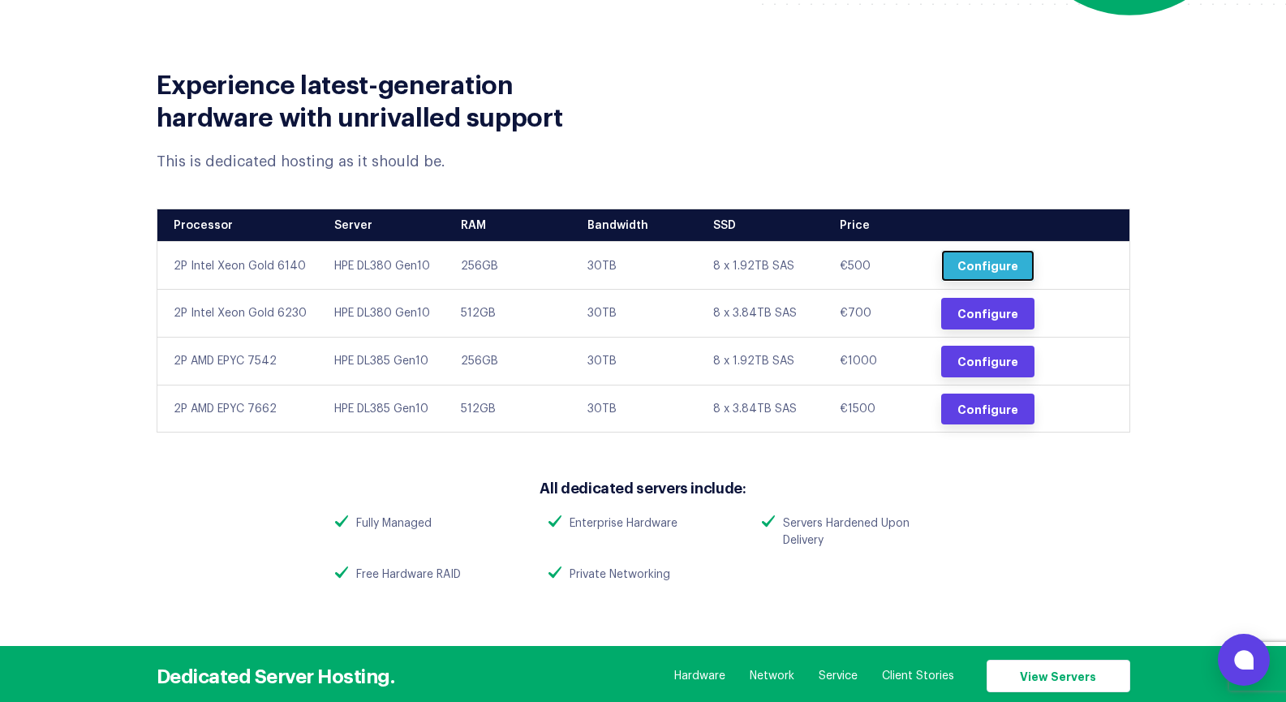
drag, startPoint x: 998, startPoint y: 267, endPoint x: 755, endPoint y: 225, distance: 246.3
click at [998, 267] on link "Configure" at bounding box center [987, 266] width 93 height 32
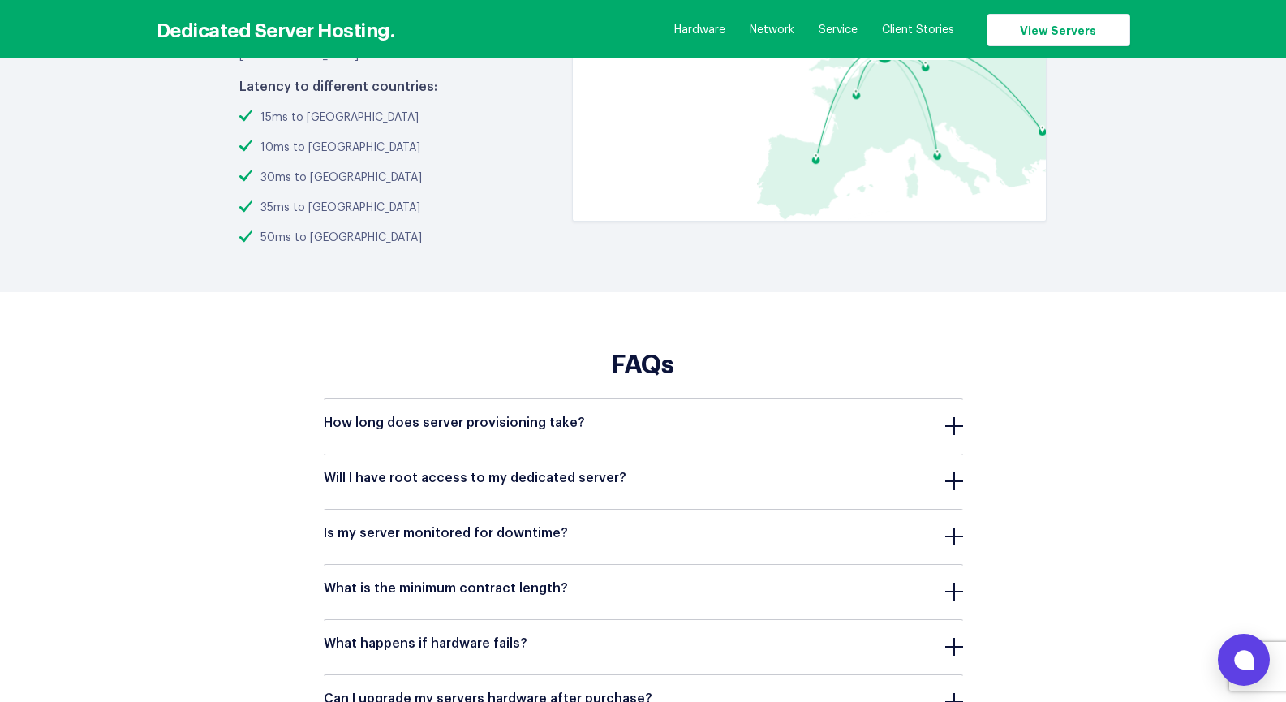
scroll to position [5112, 0]
